Goal: Obtain resource: Download file/media

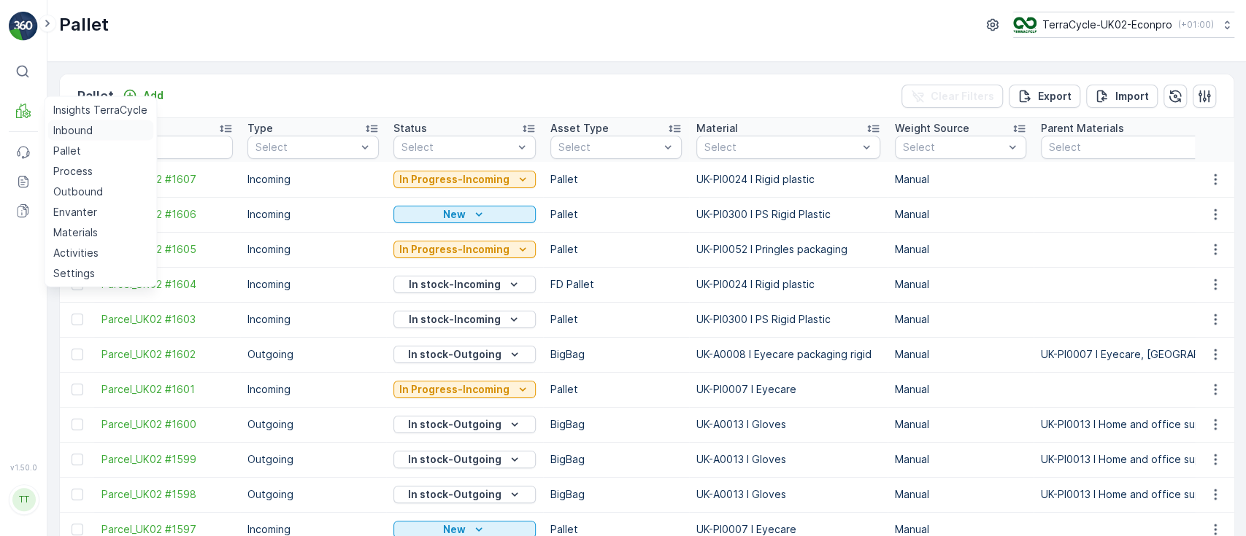
click at [66, 130] on p "Inbound" at bounding box center [72, 130] width 39 height 15
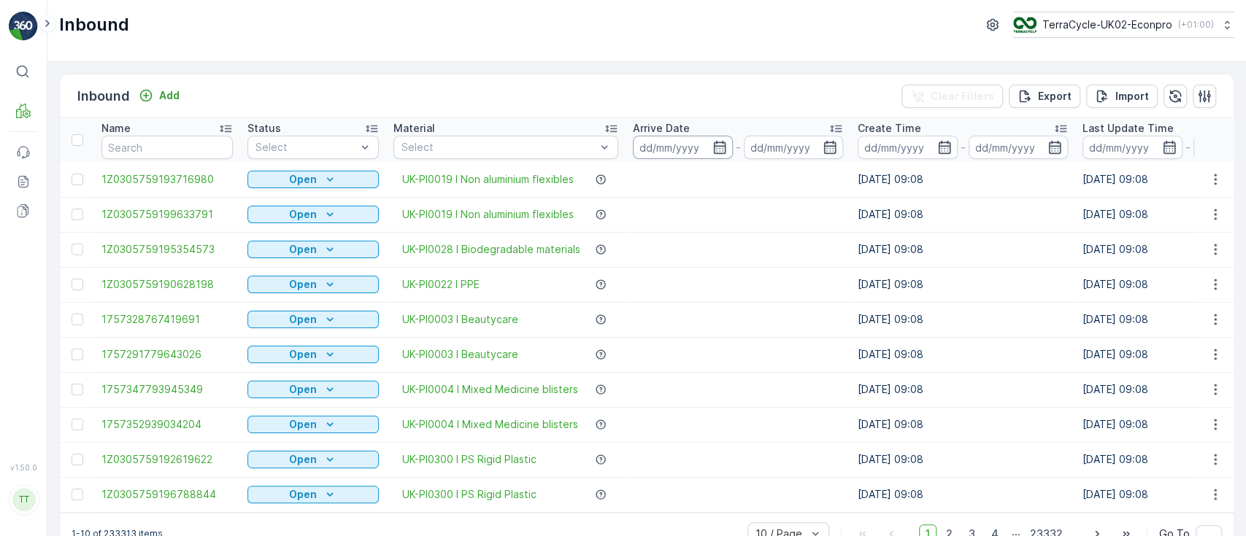
click at [663, 144] on input at bounding box center [683, 147] width 100 height 23
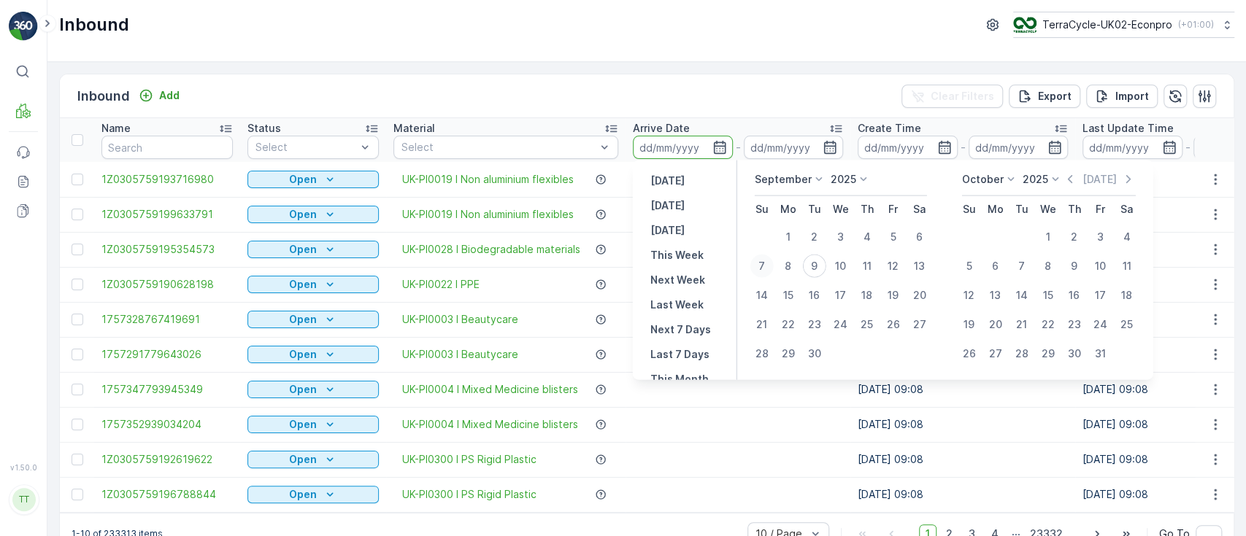
click at [764, 263] on div "7" at bounding box center [761, 266] width 23 height 23
type input "[DATE]"
click at [812, 265] on div "9" at bounding box center [814, 266] width 23 height 23
type input "[DATE]"
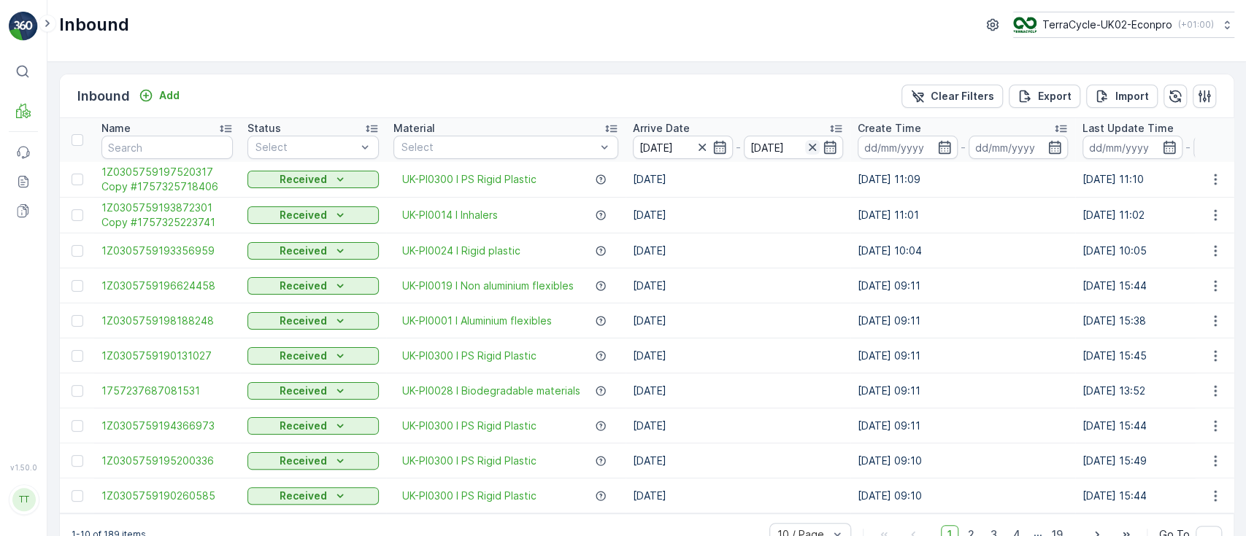
click at [813, 149] on icon "button" at bounding box center [812, 147] width 7 height 7
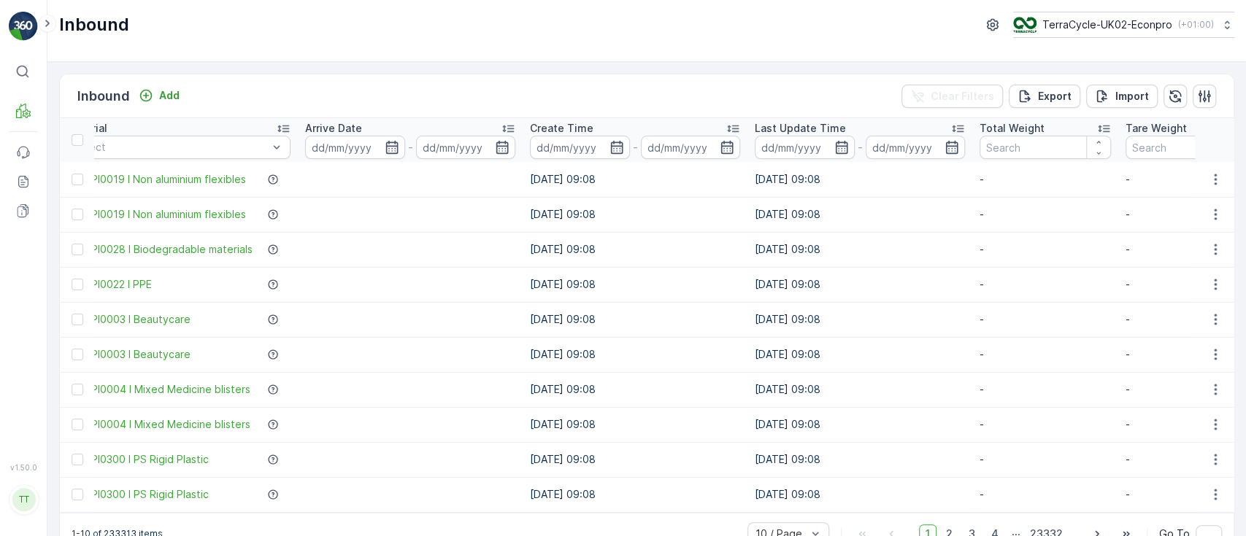
scroll to position [0, 334]
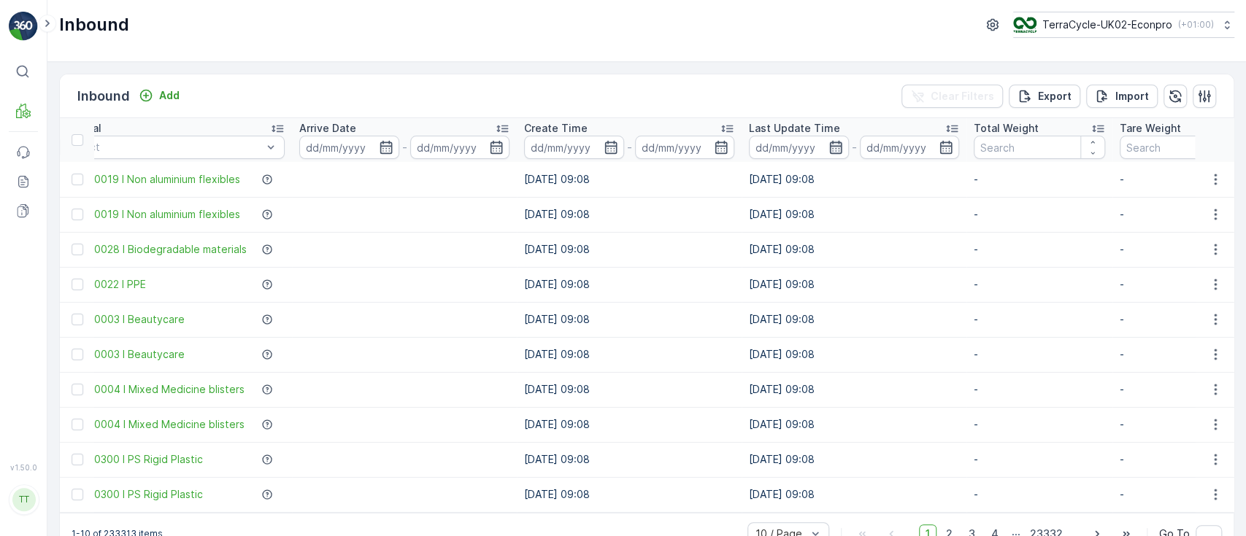
click at [834, 152] on icon "button" at bounding box center [835, 147] width 15 height 15
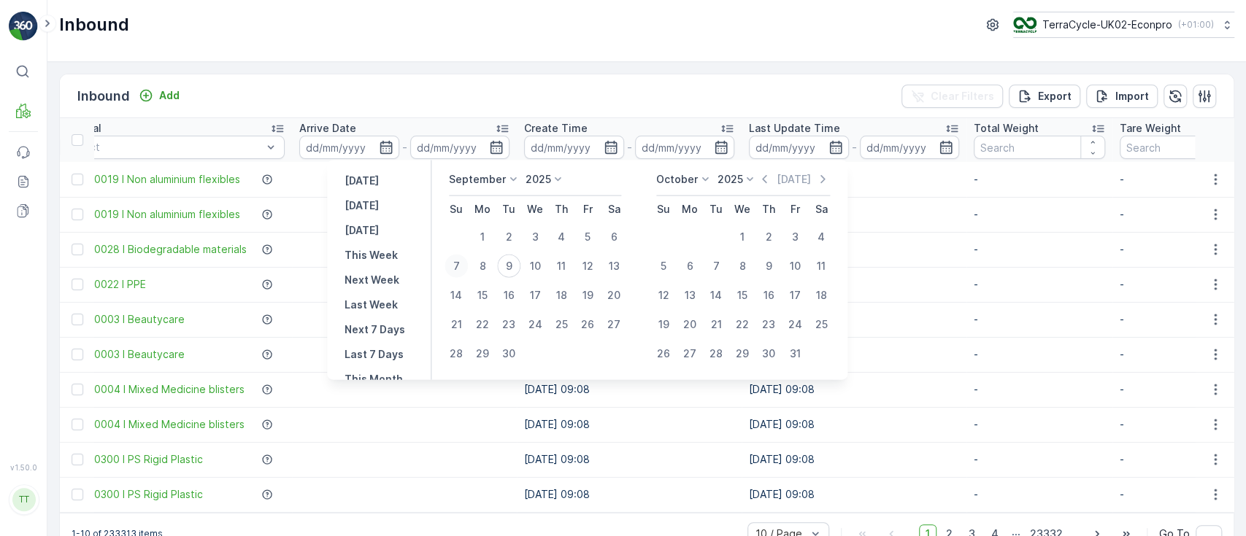
click at [458, 261] on div "7" at bounding box center [456, 266] width 23 height 23
type input "[DATE]"
click at [512, 261] on div "9" at bounding box center [508, 266] width 23 height 23
type input "[DATE]"
click at [512, 261] on div "9" at bounding box center [508, 266] width 23 height 23
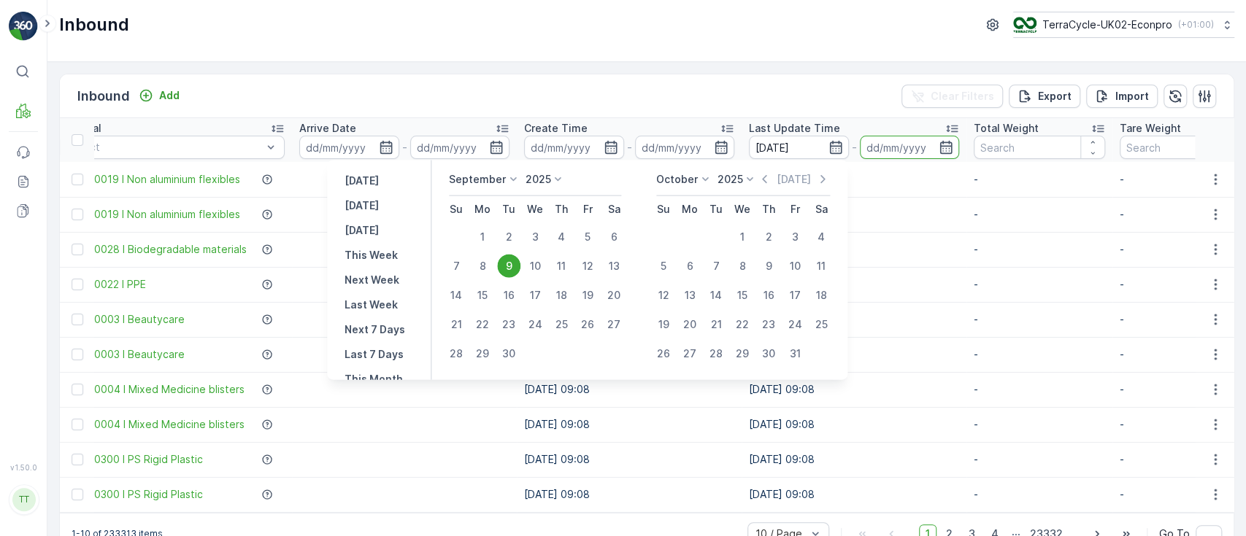
type input "[DATE]"
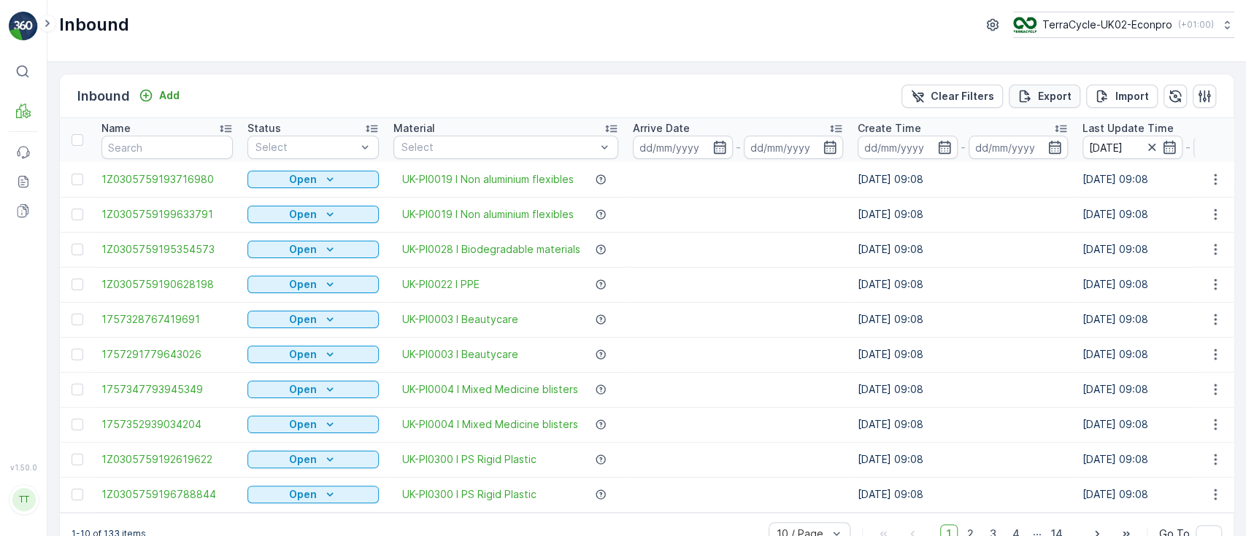
click at [1041, 99] on p "Export" at bounding box center [1055, 96] width 34 height 15
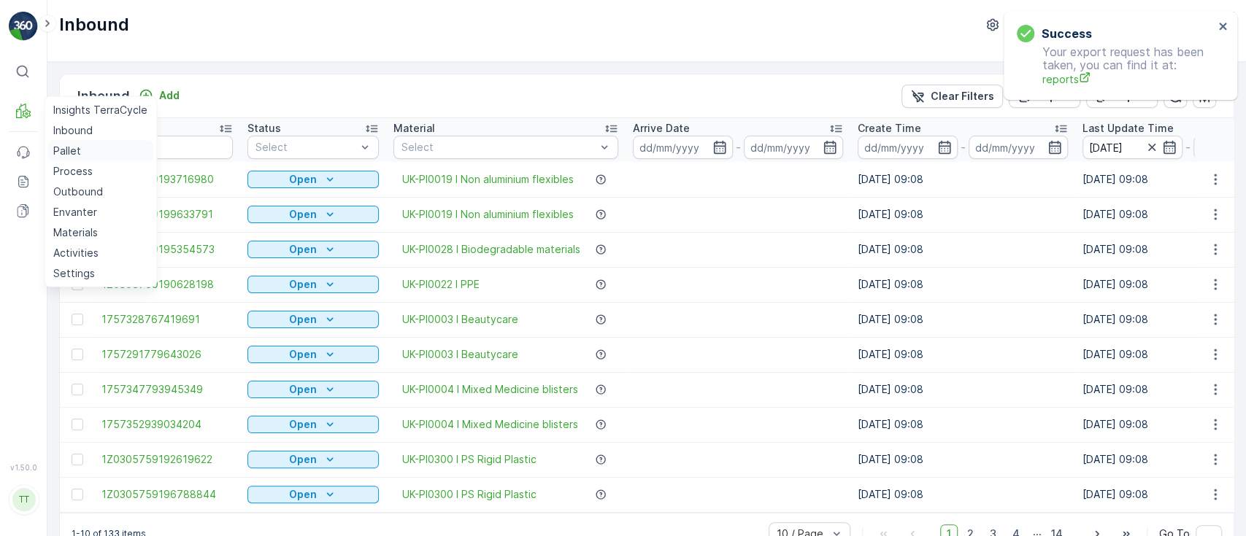
click at [68, 151] on p "Pallet" at bounding box center [67, 151] width 28 height 15
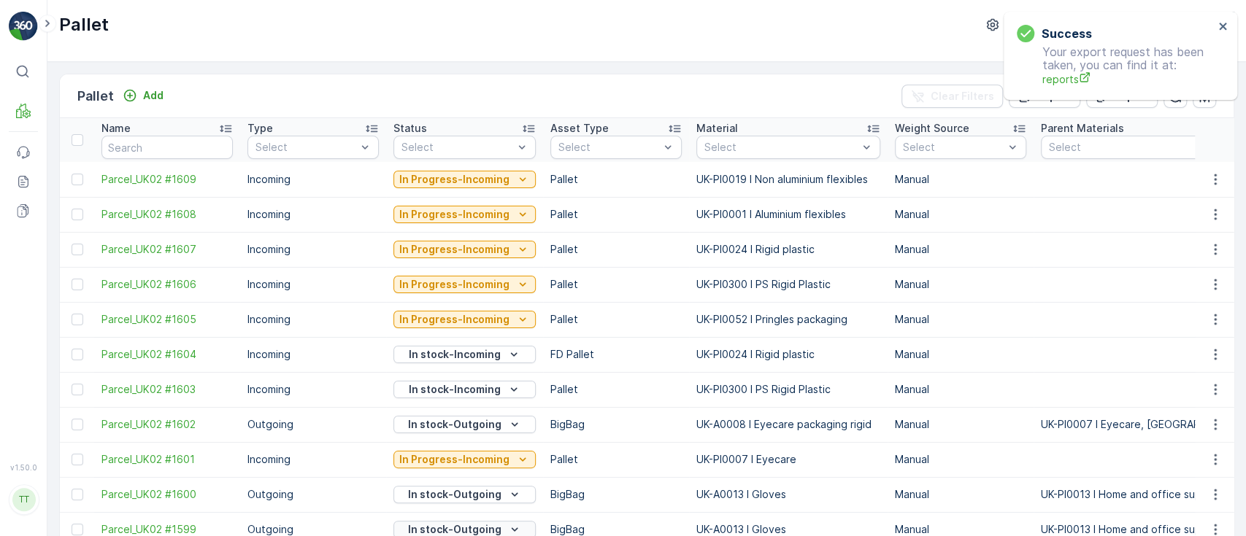
click at [323, 513] on td "Outgoing" at bounding box center [313, 529] width 146 height 35
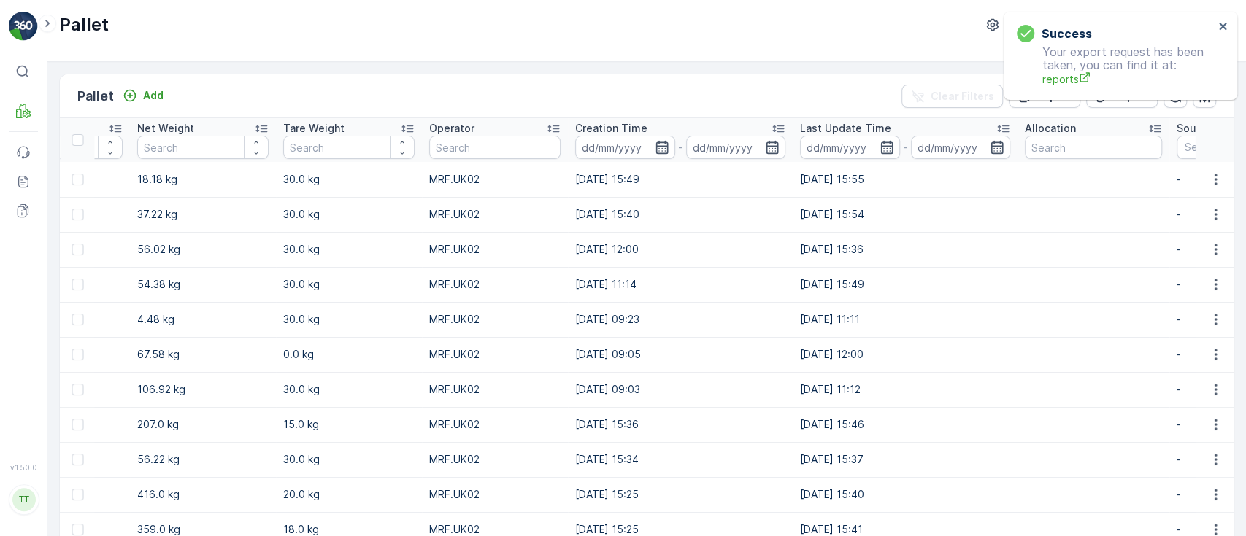
scroll to position [0, 1674]
click at [877, 150] on icon "button" at bounding box center [884, 147] width 15 height 15
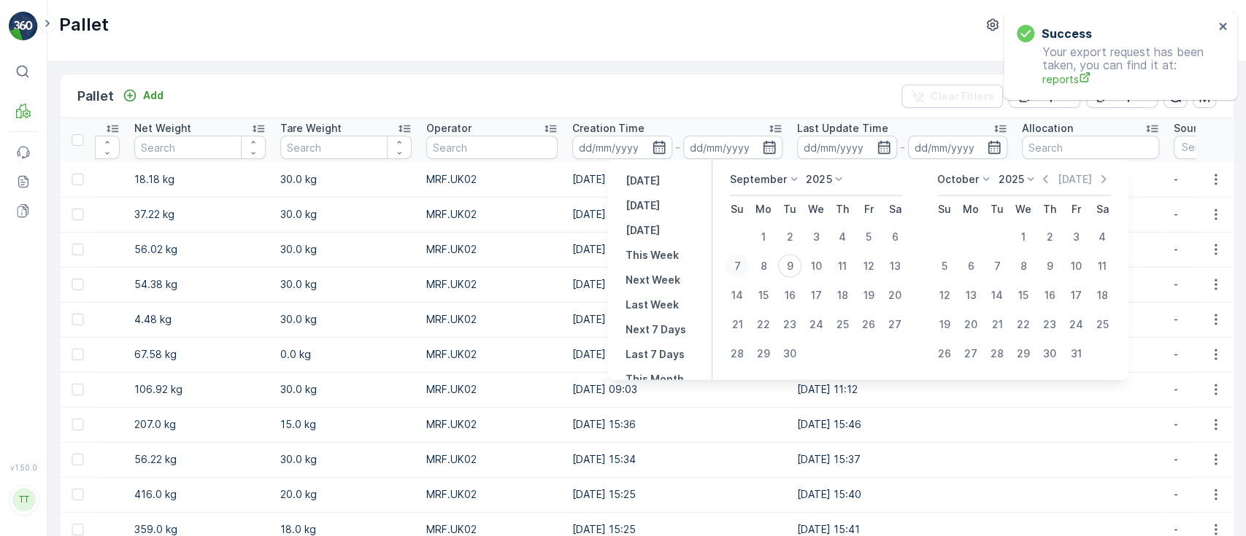
click at [744, 265] on div "7" at bounding box center [737, 266] width 23 height 23
type input "[DATE]"
click at [788, 264] on div "9" at bounding box center [789, 266] width 23 height 23
type input "[DATE]"
click at [726, 263] on div "7" at bounding box center [737, 266] width 23 height 23
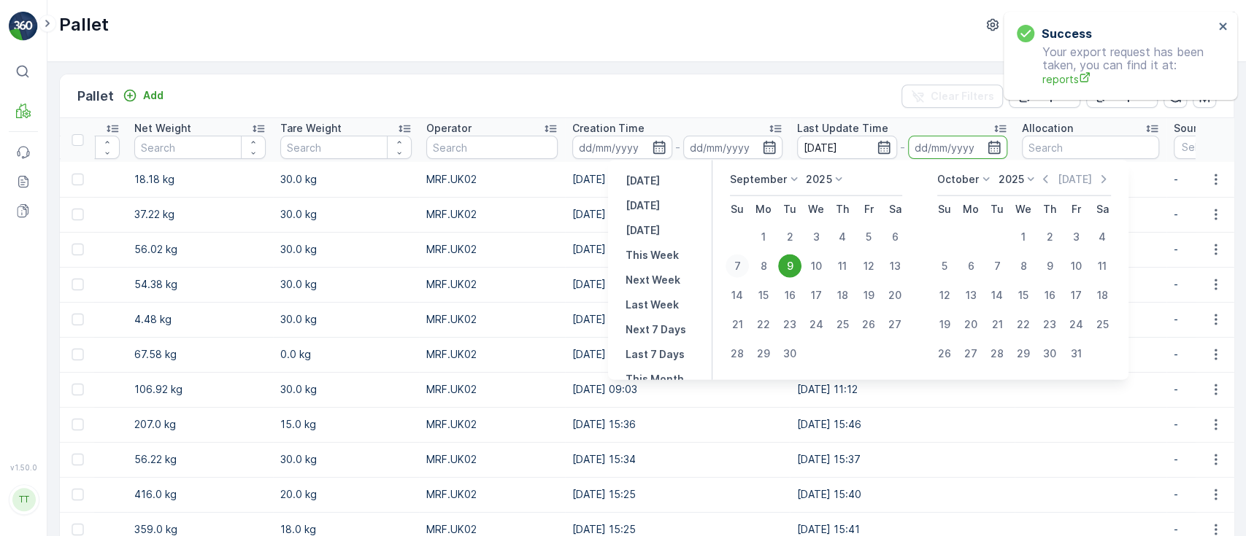
type input "[DATE]"
click at [792, 263] on div "9" at bounding box center [789, 266] width 23 height 23
type input "[DATE]"
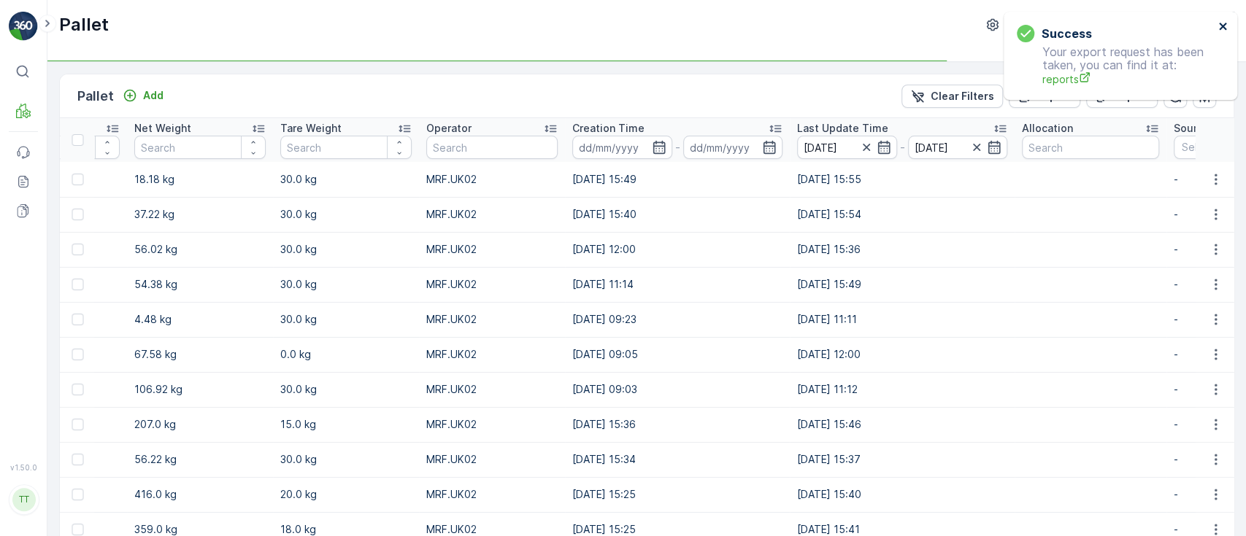
click at [1220, 32] on button "close" at bounding box center [1223, 27] width 10 height 14
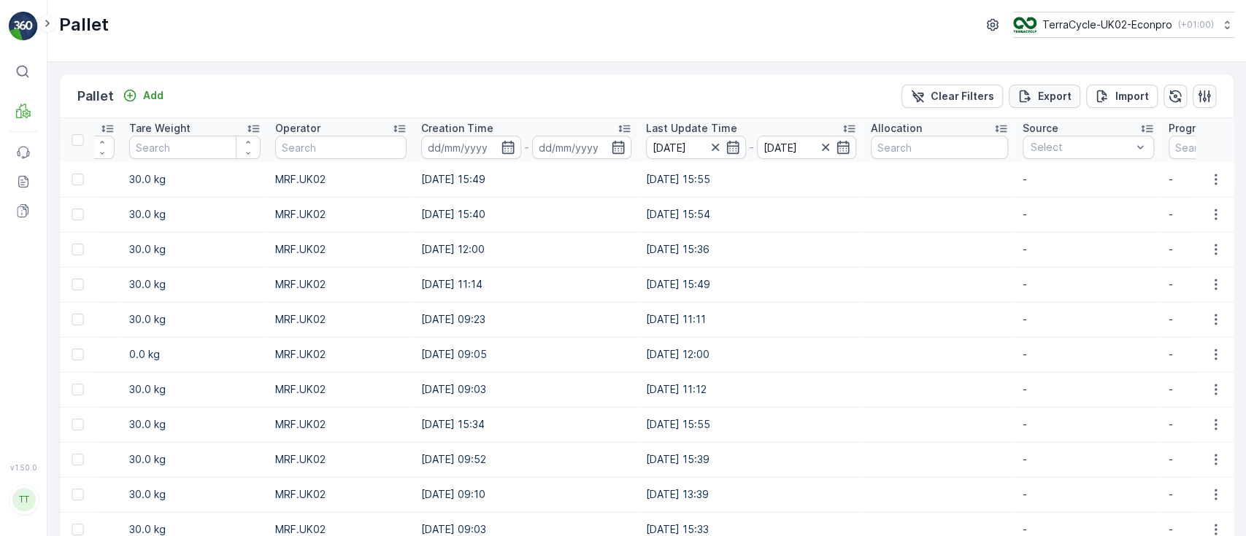
click at [1043, 96] on p "Export" at bounding box center [1055, 96] width 34 height 15
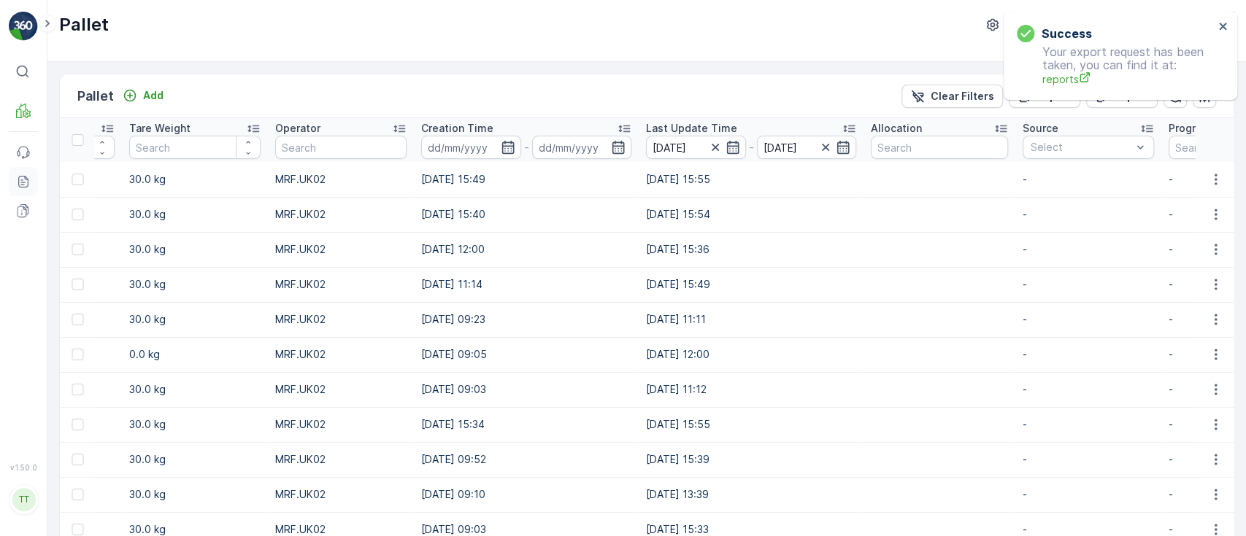
click at [25, 179] on icon at bounding box center [26, 177] width 3 height 3
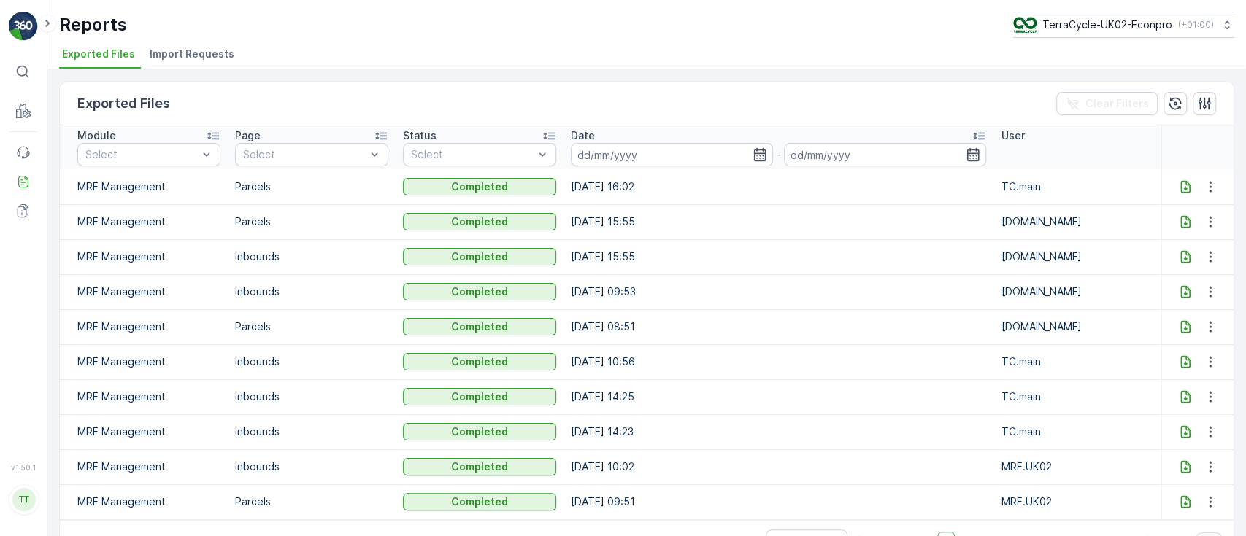
click at [1182, 258] on icon at bounding box center [1184, 257] width 9 height 12
click at [1180, 223] on icon at bounding box center [1184, 222] width 9 height 12
